Goal: Information Seeking & Learning: Learn about a topic

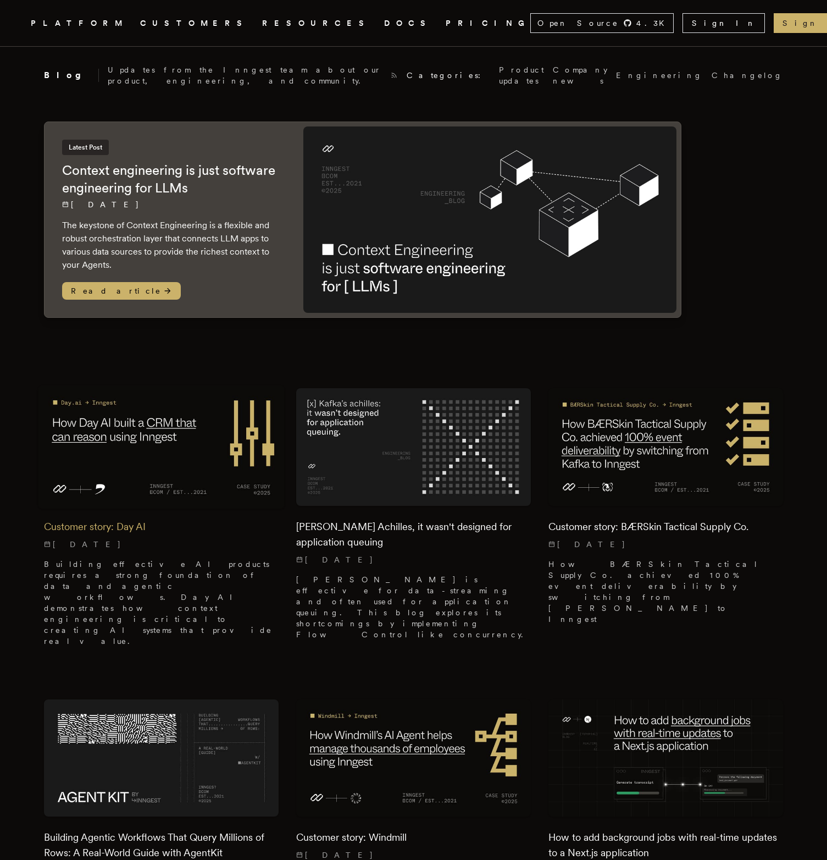
click at [172, 472] on img at bounding box center [161, 446] width 246 height 123
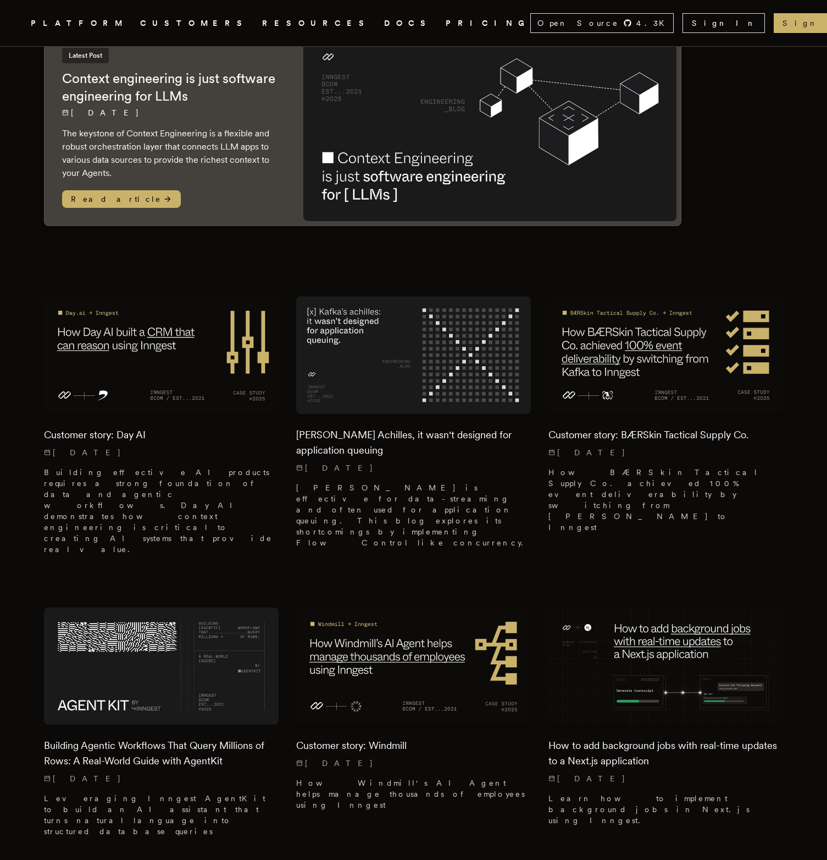
scroll to position [95, 0]
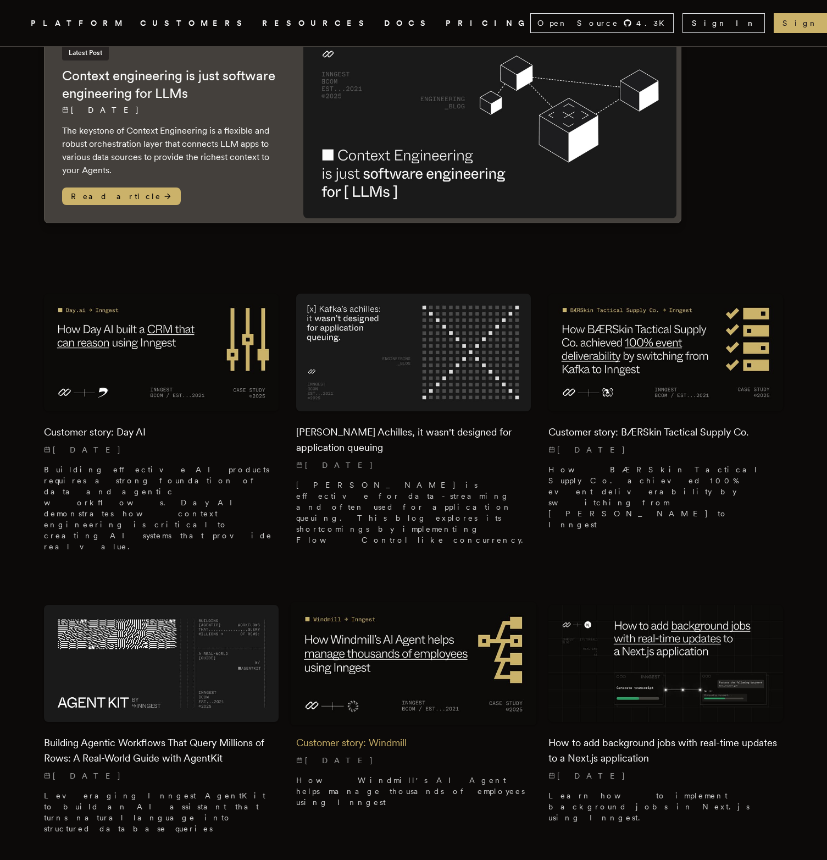
click at [356, 654] on img at bounding box center [413, 663] width 246 height 123
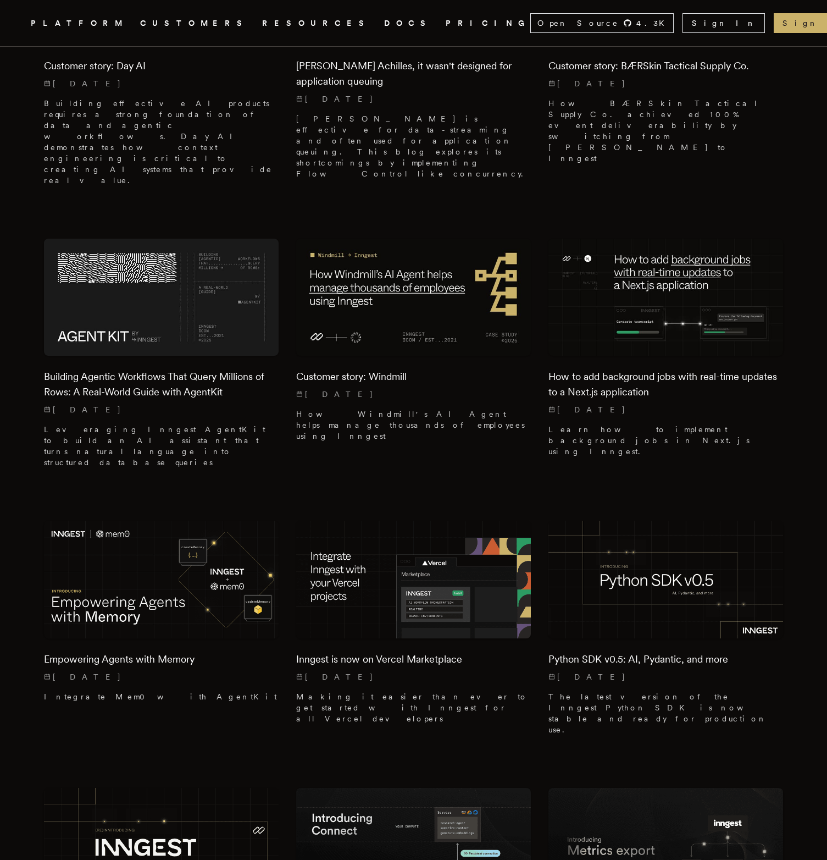
scroll to position [464, 0]
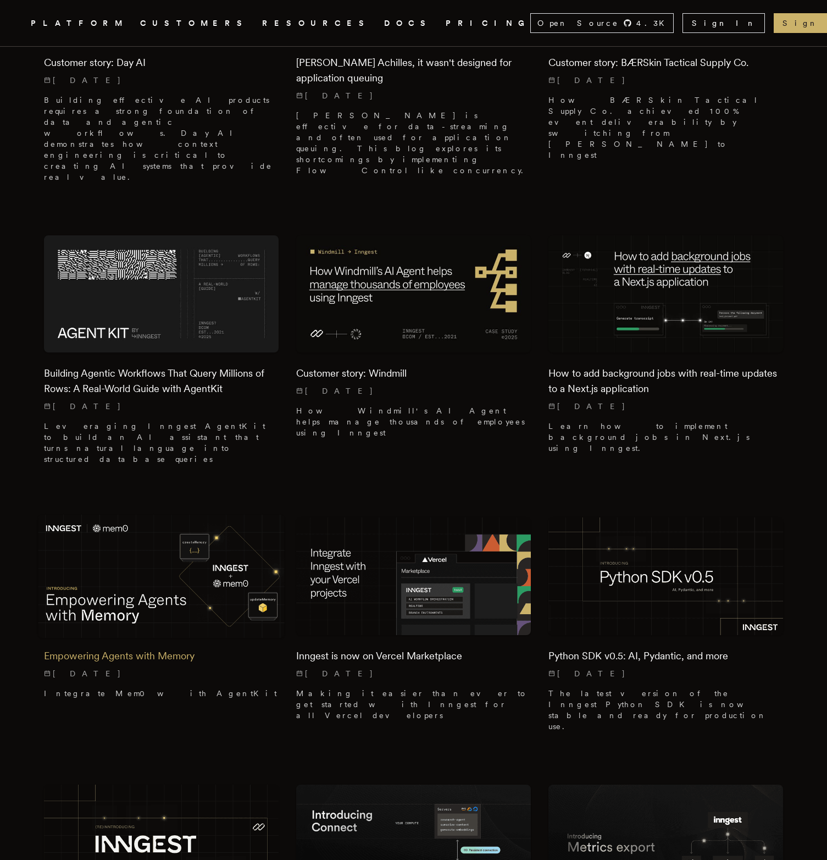
click at [226, 635] on div "Empowering Agents with Memory 7/14/2025 Integrate Mem0 with AgentKit" at bounding box center [161, 671] width 235 height 73
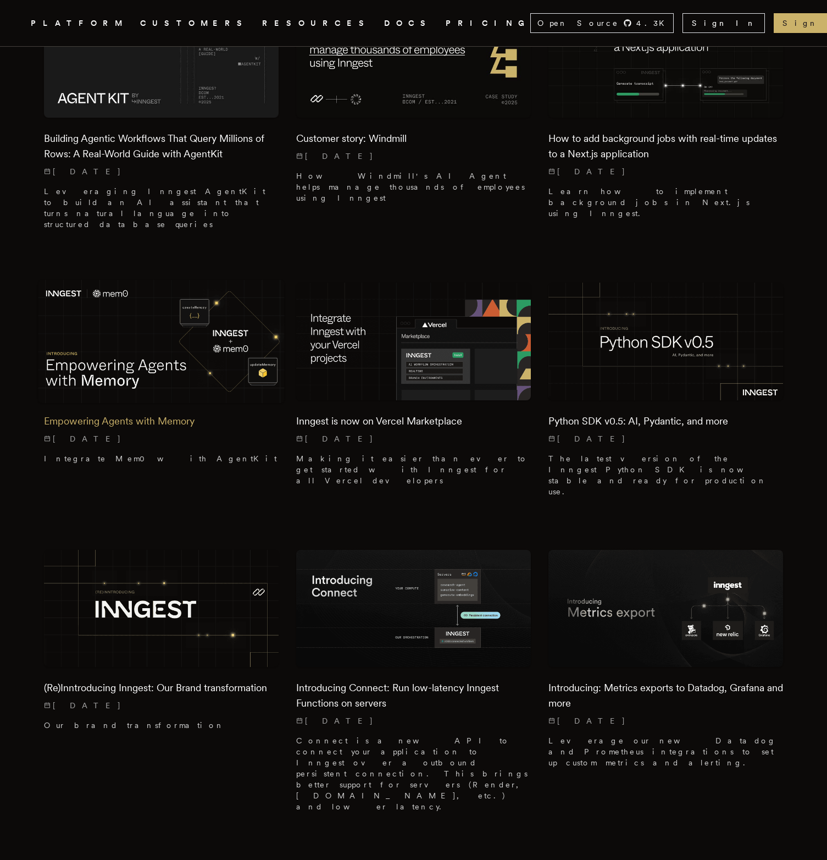
scroll to position [739, 0]
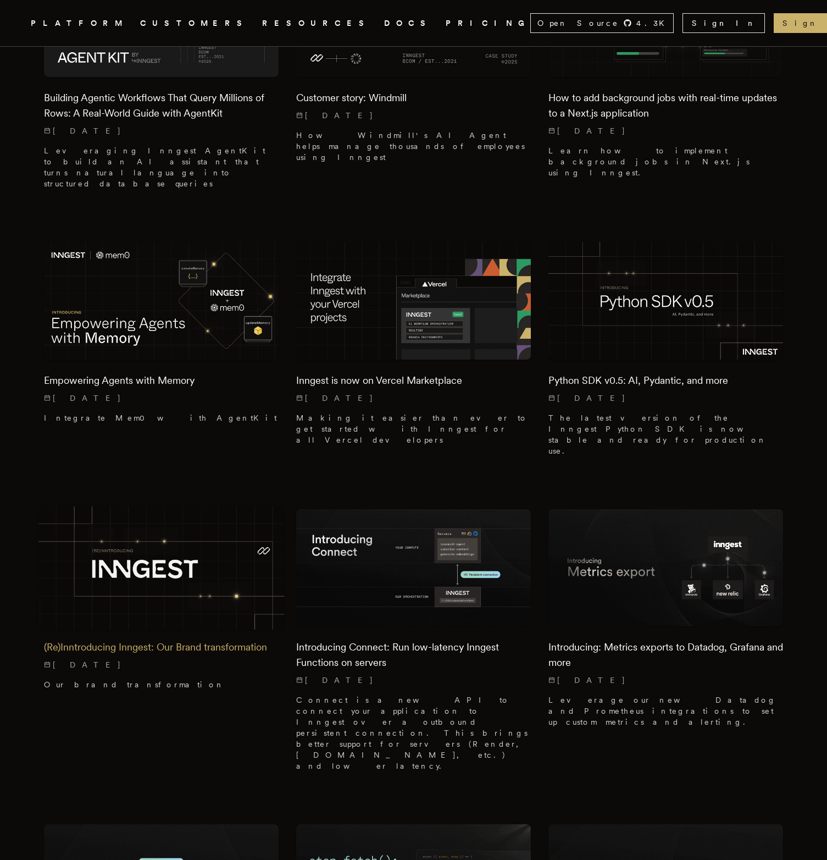
click at [245, 506] on img at bounding box center [161, 567] width 246 height 123
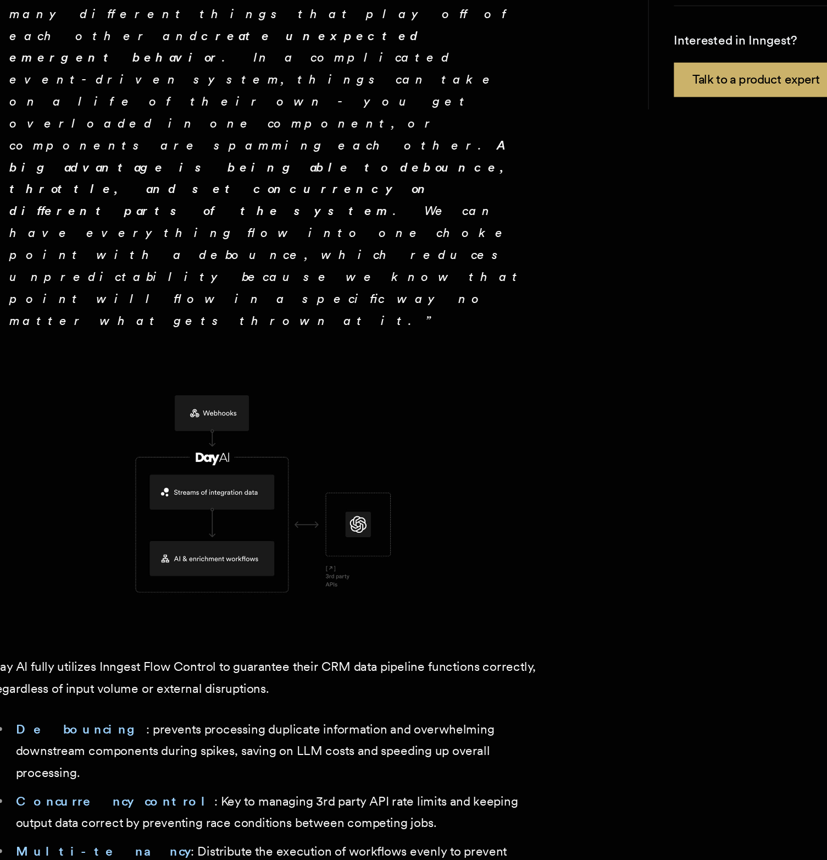
scroll to position [1821, 0]
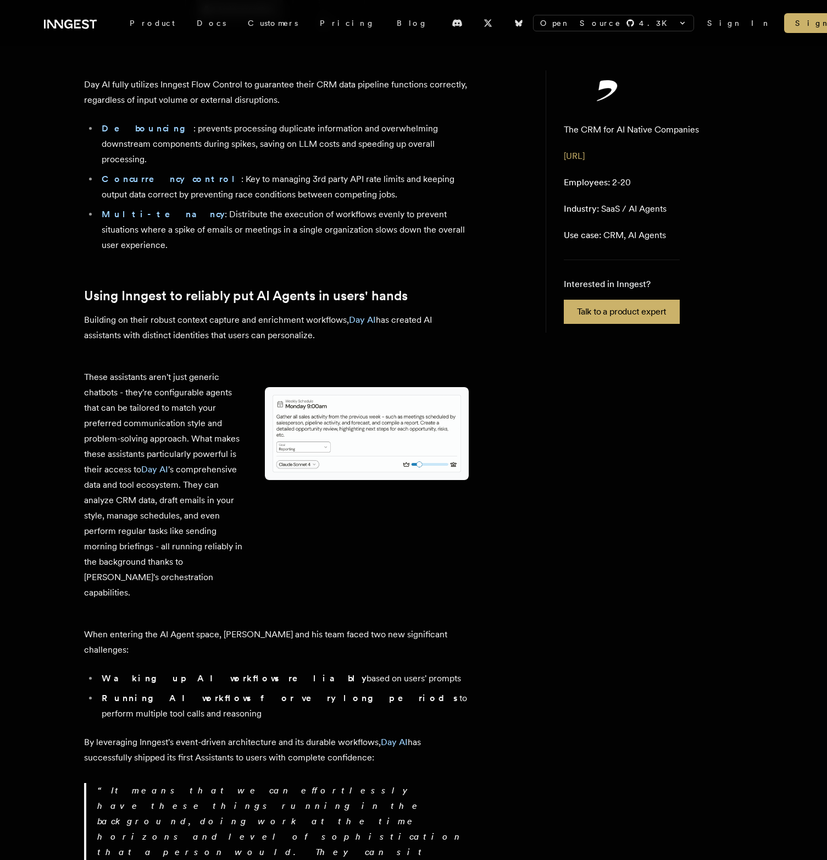
scroll to position [2579, 0]
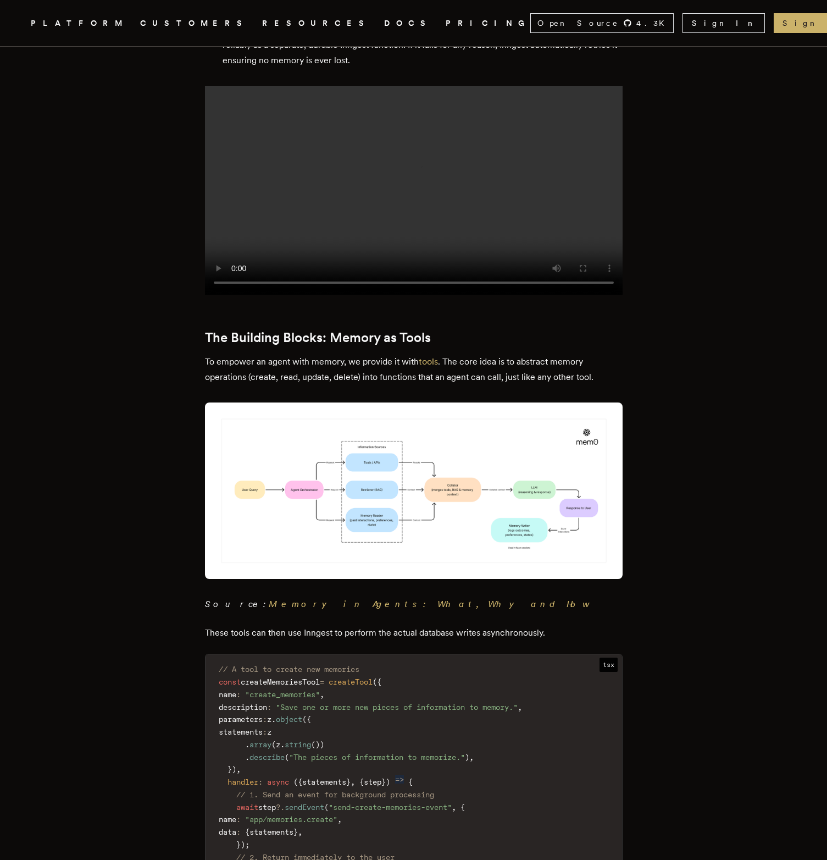
scroll to position [2151, 0]
